Goal: Task Accomplishment & Management: Manage account settings

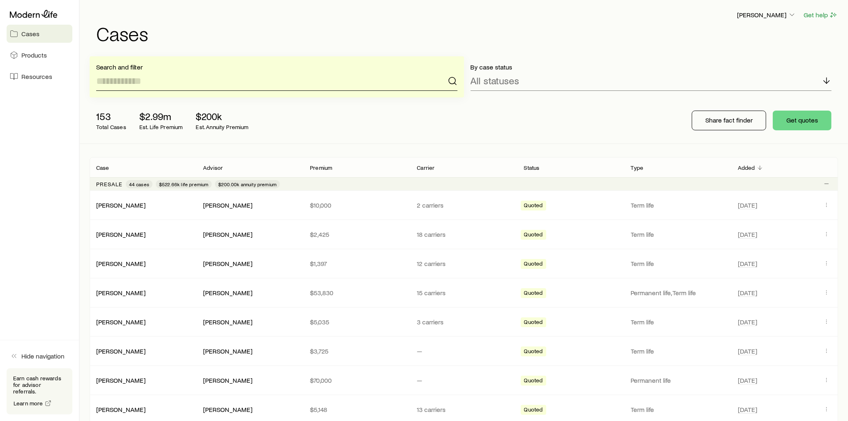
click at [228, 75] on input at bounding box center [276, 81] width 361 height 20
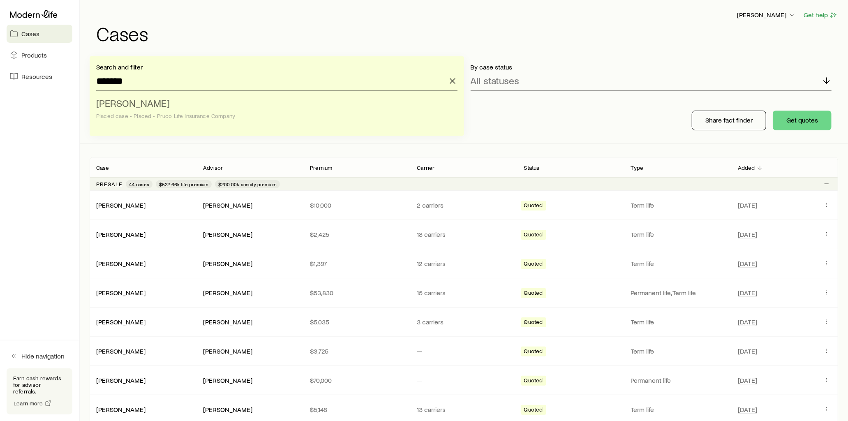
click at [150, 102] on span "[PERSON_NAME]" at bounding box center [133, 103] width 74 height 12
type input "**********"
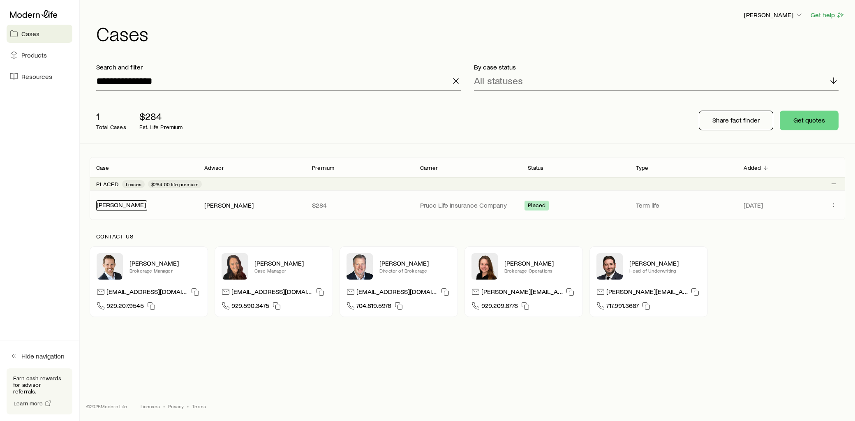
click at [126, 206] on link "[PERSON_NAME]" at bounding box center [121, 205] width 49 height 8
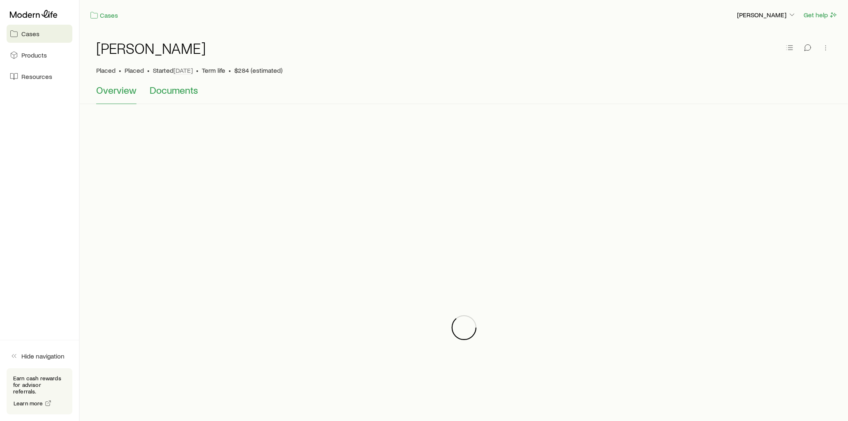
click at [176, 92] on span "Documents" at bounding box center [174, 90] width 49 height 12
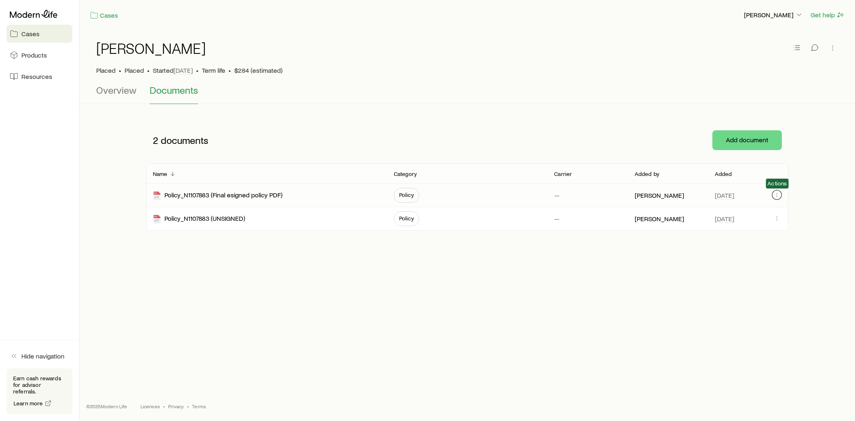
click at [775, 195] on icon "button" at bounding box center [777, 195] width 7 height 7
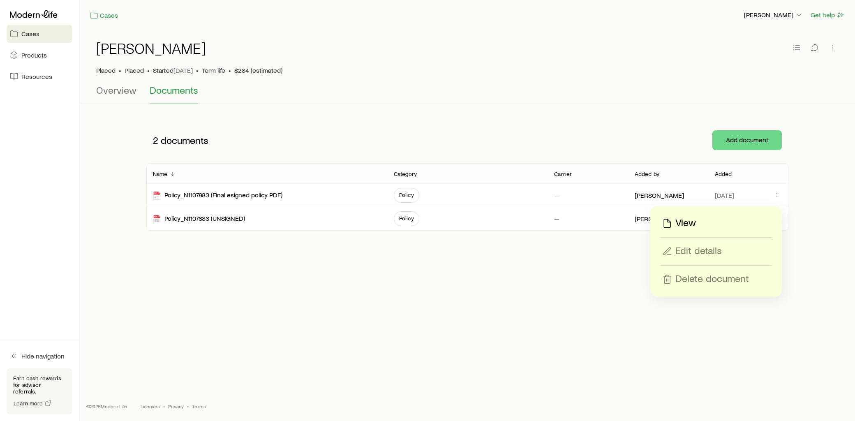
click at [684, 221] on p "View" at bounding box center [685, 223] width 21 height 13
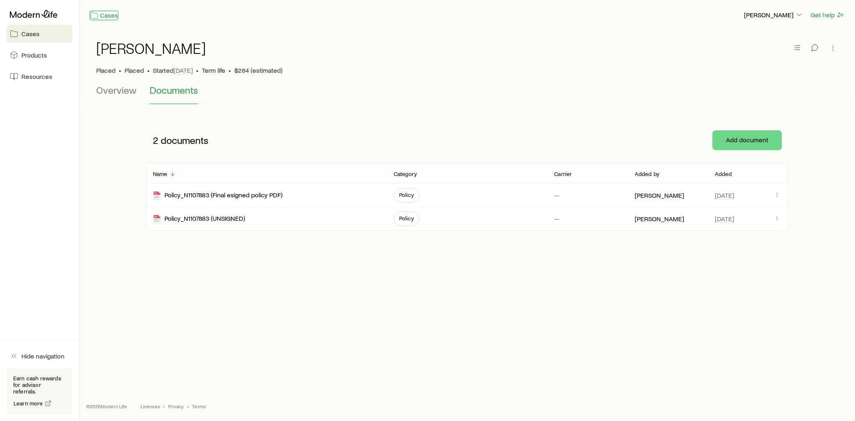
click at [100, 12] on link "Cases" at bounding box center [104, 15] width 29 height 9
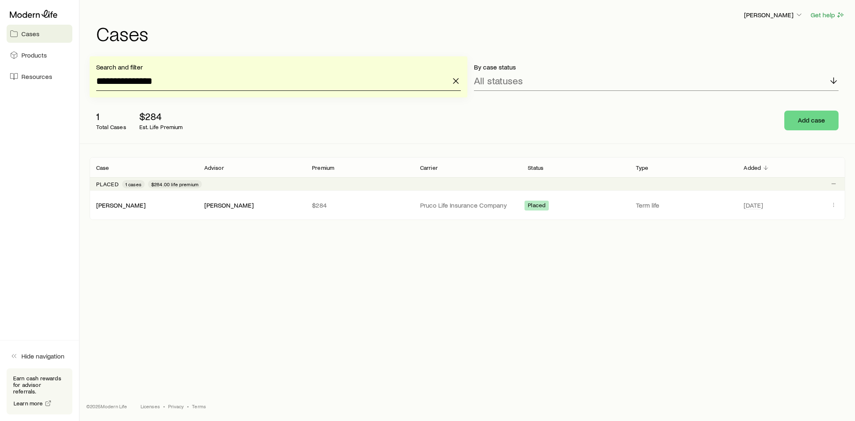
drag, startPoint x: 166, startPoint y: 81, endPoint x: 80, endPoint y: 79, distance: 86.8
click at [80, 79] on div "**********" at bounding box center [467, 100] width 775 height 88
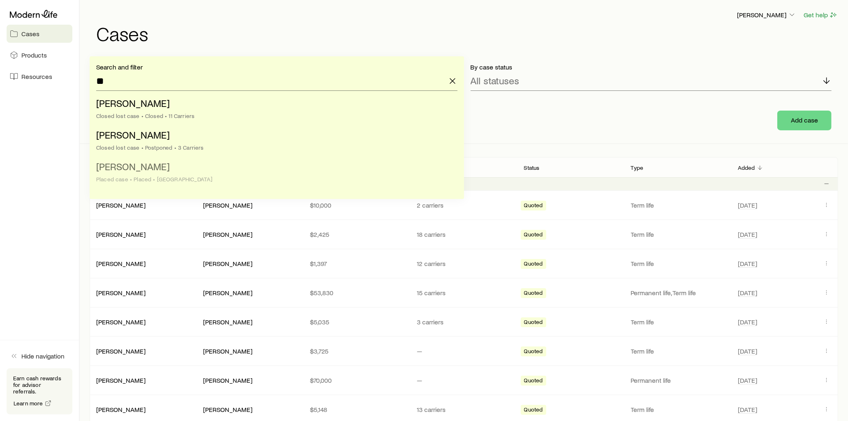
click at [167, 173] on li "[PERSON_NAME] case • Placed • [GEOGRAPHIC_DATA]" at bounding box center [274, 173] width 356 height 32
type input "**********"
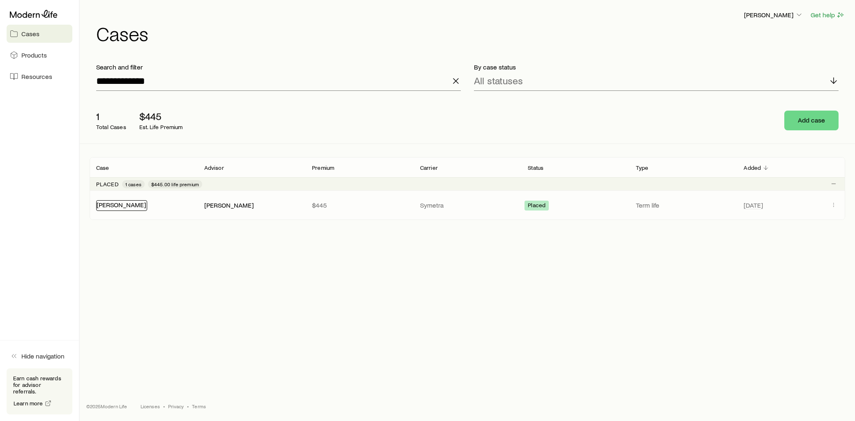
click at [127, 202] on link "[PERSON_NAME]" at bounding box center [121, 205] width 49 height 8
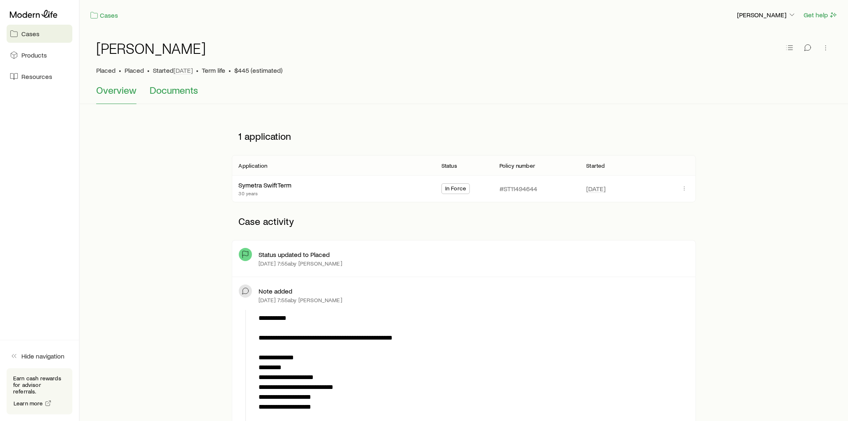
click at [185, 90] on span "Documents" at bounding box center [174, 90] width 49 height 12
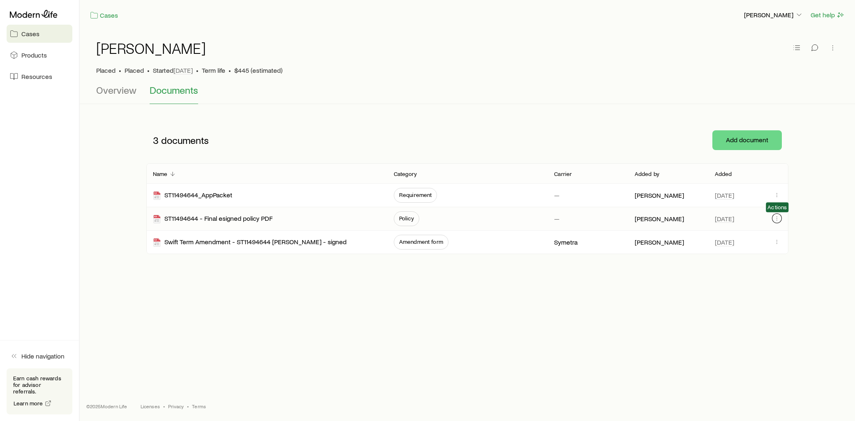
click at [777, 217] on icon "button" at bounding box center [777, 218] width 7 height 7
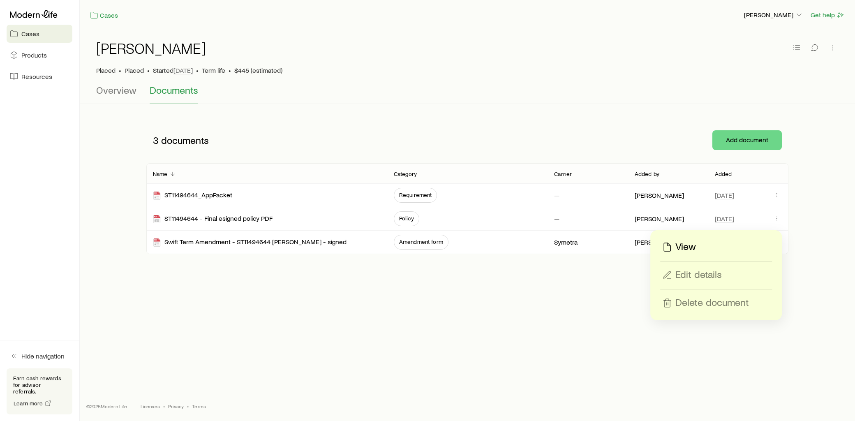
click at [688, 245] on p "View" at bounding box center [685, 246] width 21 height 13
